Goal: Consume media (video, audio): Consume media (video, audio)

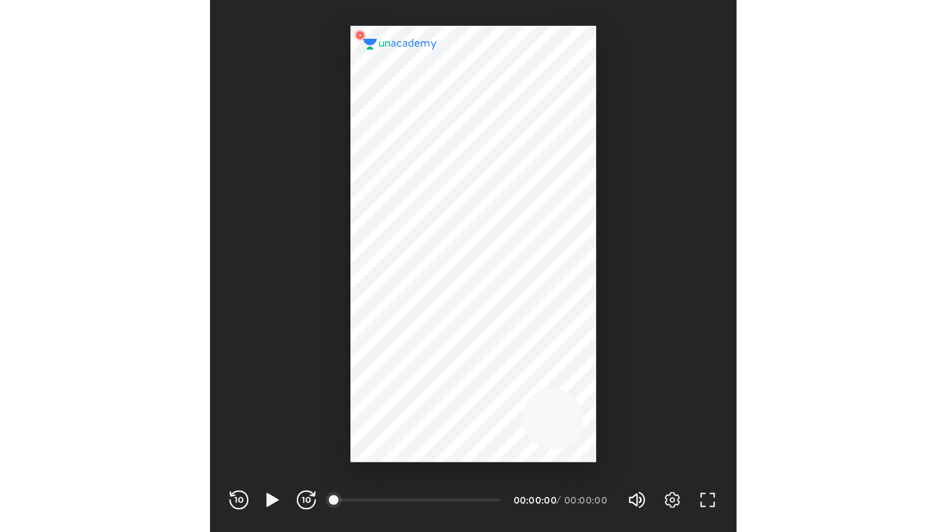
scroll to position [408, 404]
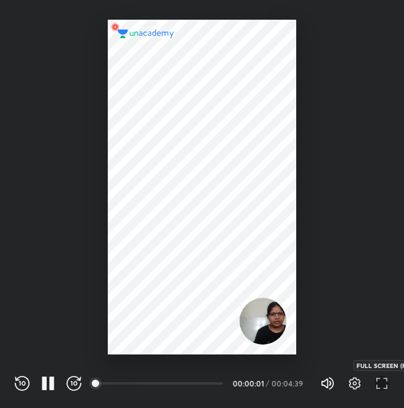
click at [382, 381] on icon "button" at bounding box center [382, 383] width 15 height 15
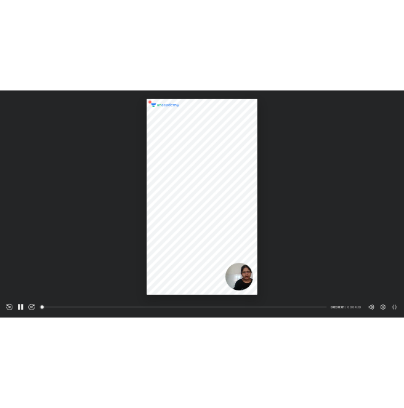
scroll to position [532, 946]
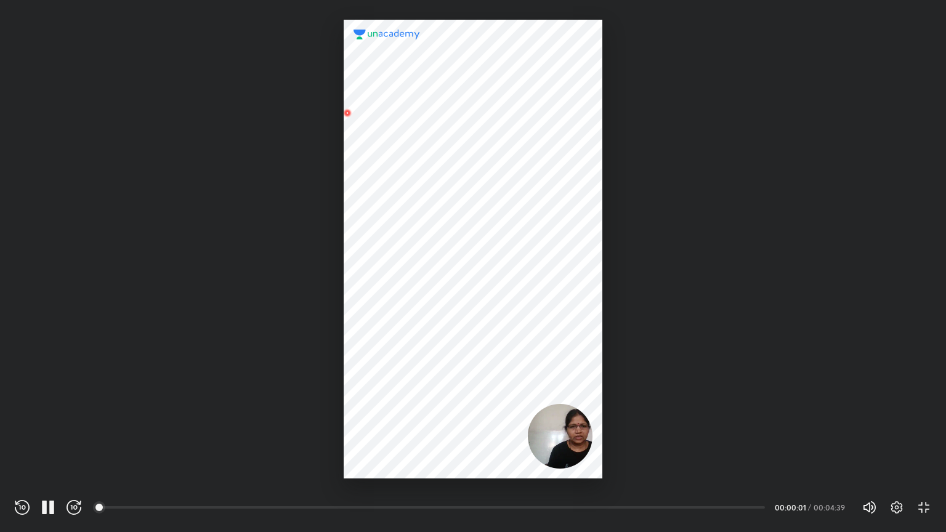
drag, startPoint x: 382, startPoint y: 381, endPoint x: 502, endPoint y: 370, distance: 120.6
click at [403, 370] on div at bounding box center [473, 249] width 258 height 459
click at [403, 408] on icon "button" at bounding box center [897, 507] width 12 height 12
click at [403, 408] on div "Playback speed 1x Educator video On Off" at bounding box center [813, 450] width 180 height 59
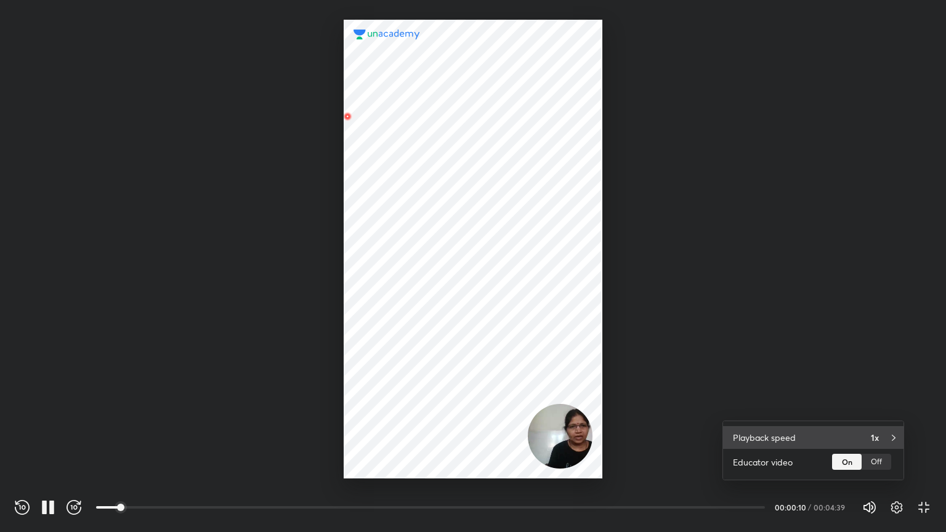
click at [403, 408] on div "Playback speed 1x" at bounding box center [813, 437] width 180 height 23
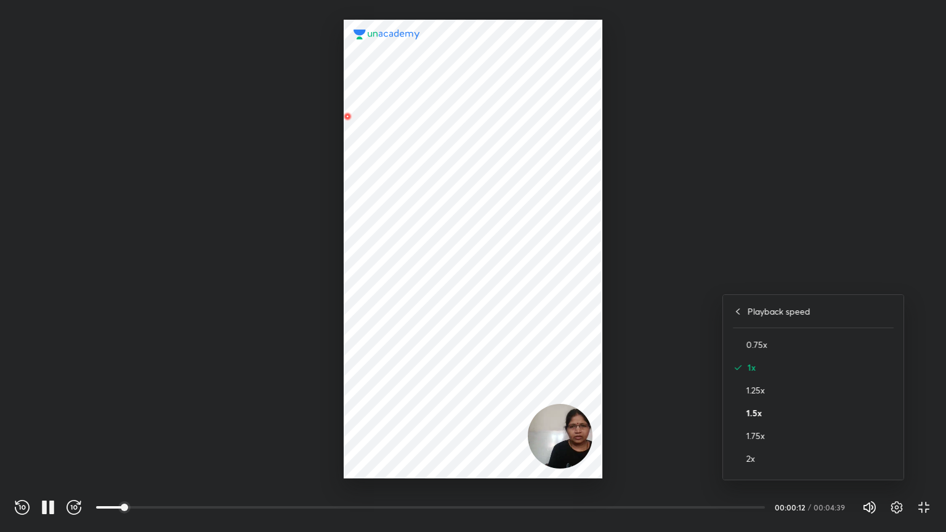
click at [403, 408] on h4 "1.5x" at bounding box center [820, 413] width 147 height 13
click at [403, 320] on div at bounding box center [473, 266] width 946 height 532
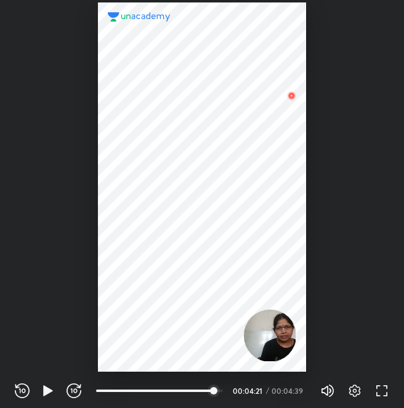
scroll to position [408, 404]
